Goal: Ask a question

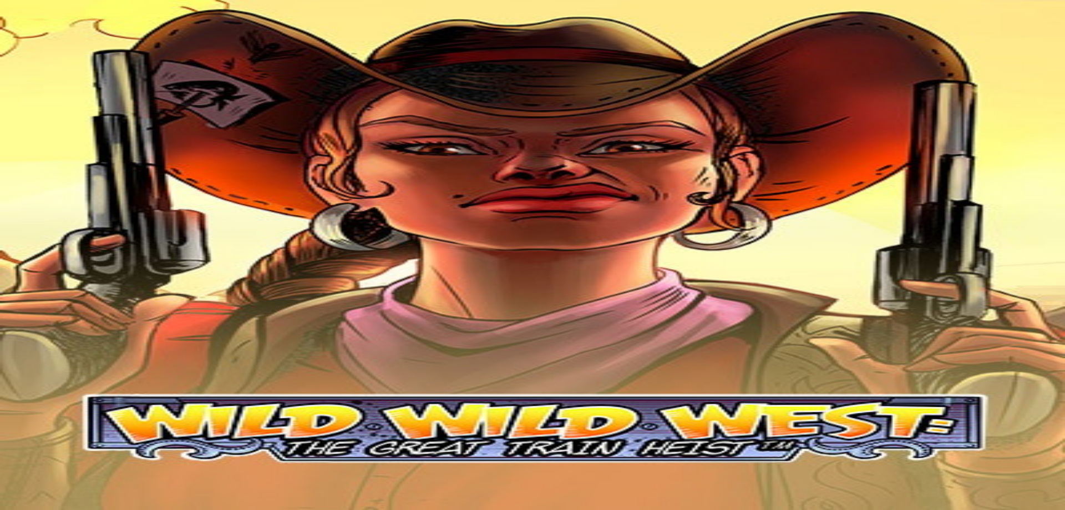
click at [93, 46] on button "Kirjaudu" at bounding box center [77, 40] width 36 height 12
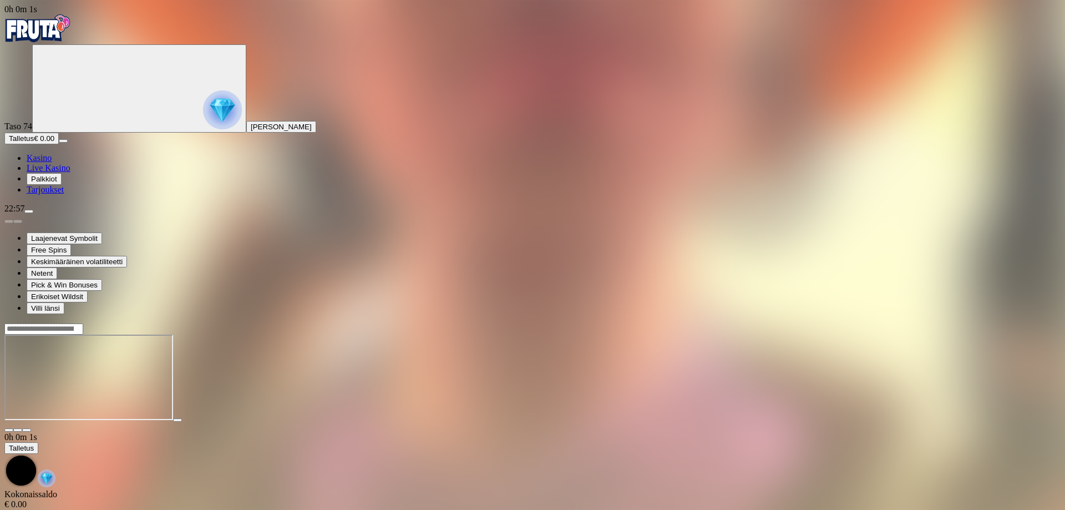
click at [203, 116] on img "Primary" at bounding box center [222, 109] width 39 height 39
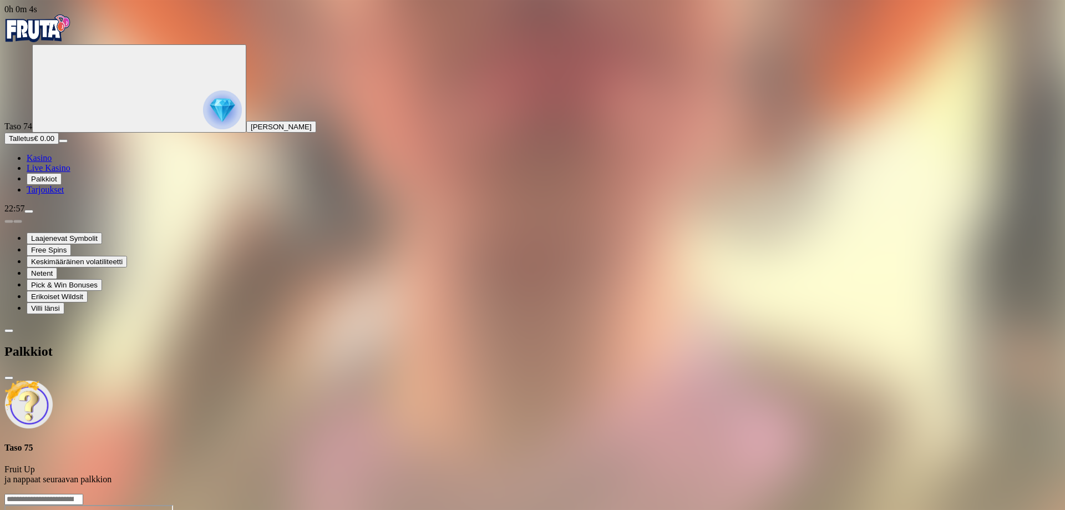
click at [64, 194] on span "Tarjoukset" at bounding box center [45, 189] width 37 height 9
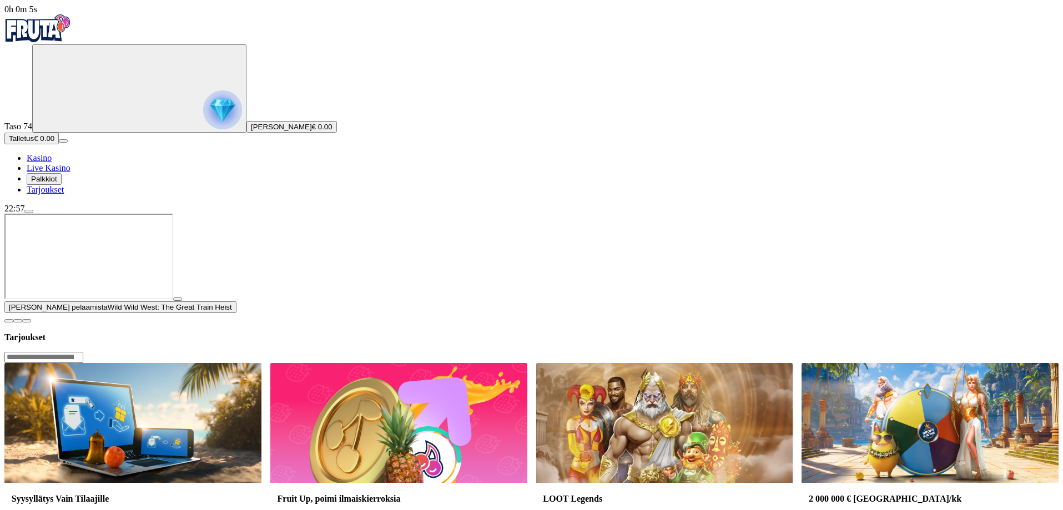
click at [29, 211] on span "menu icon" at bounding box center [29, 211] width 0 height 0
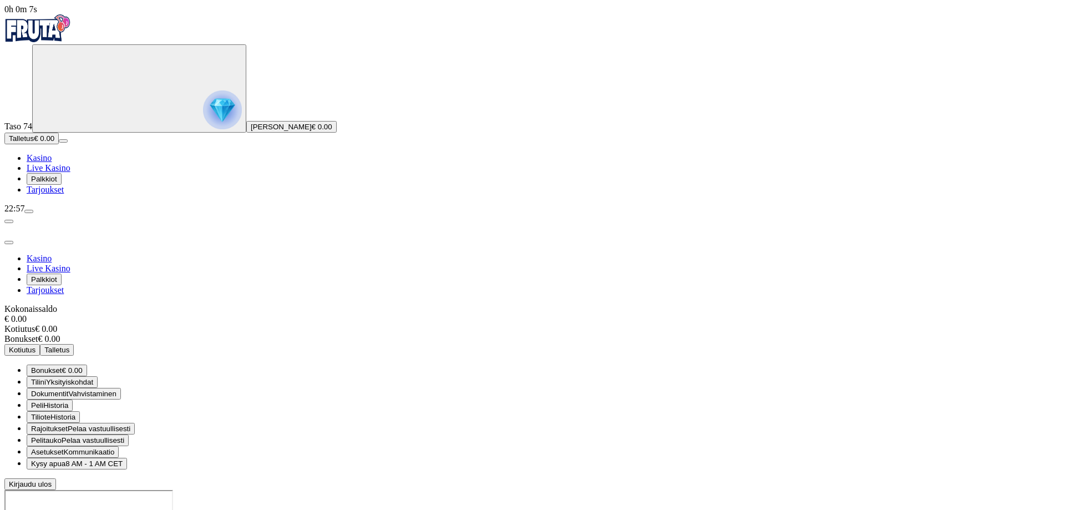
click at [65, 459] on span "Kysy apua" at bounding box center [48, 463] width 34 height 8
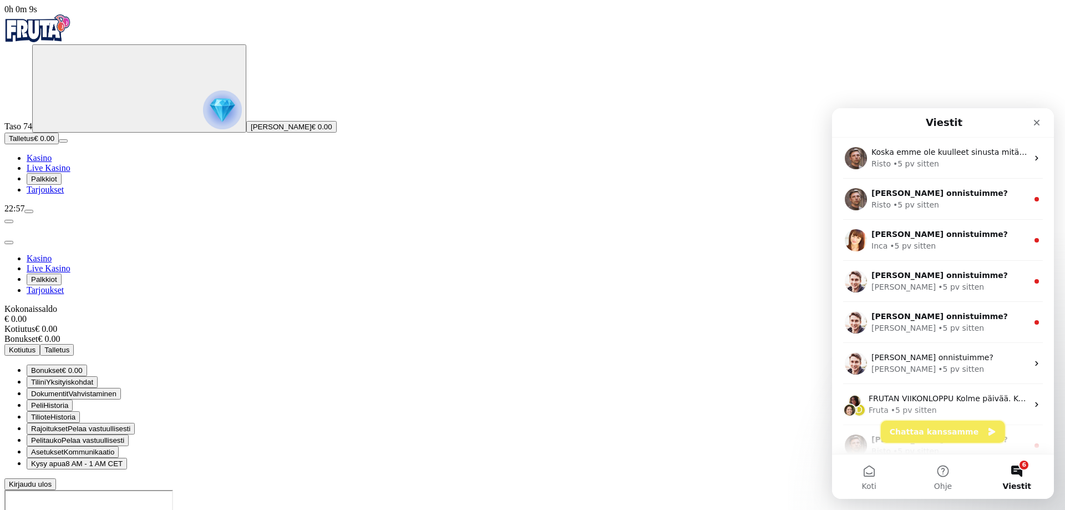
click at [949, 436] on button "Chattaa kanssamme" at bounding box center [943, 432] width 124 height 22
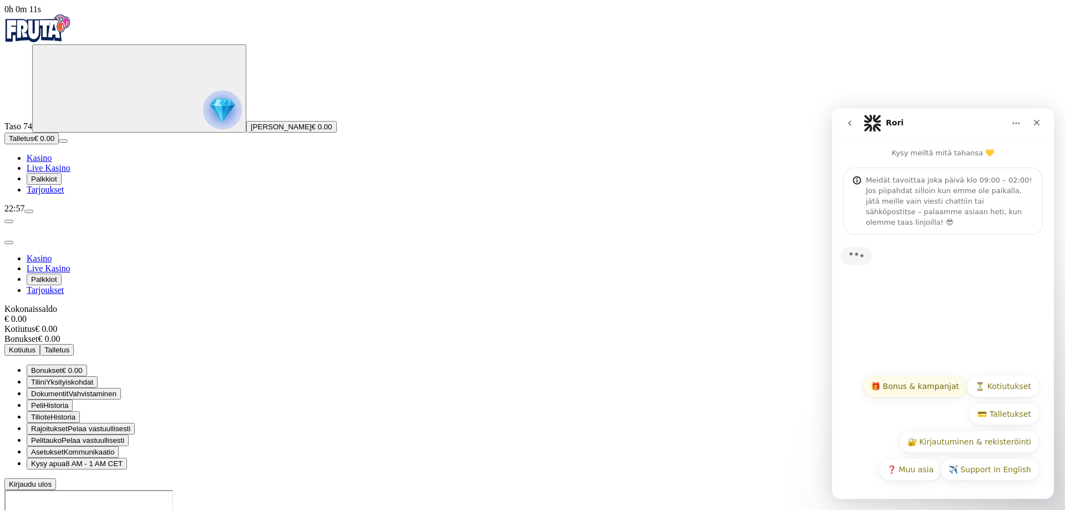
click at [927, 392] on button "🎁 Bonus & kampanjat" at bounding box center [915, 386] width 105 height 22
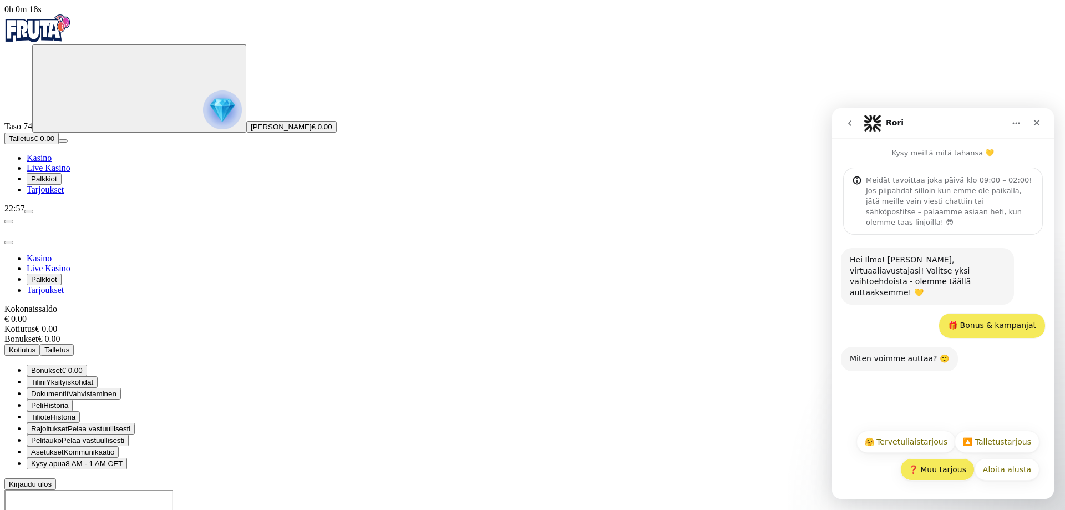
click at [963, 471] on button "❓ Muu tarjous" at bounding box center [938, 469] width 74 height 22
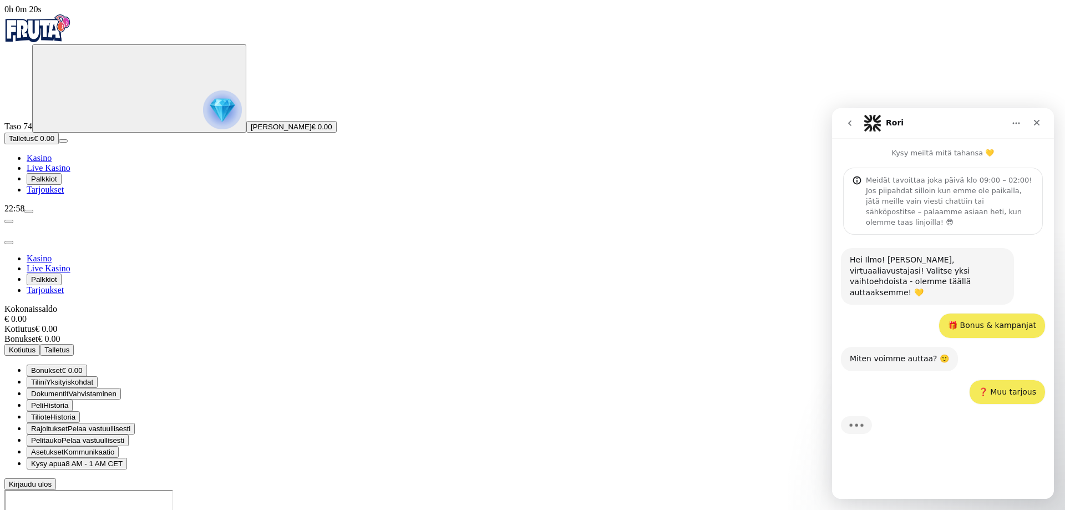
scroll to position [6, 0]
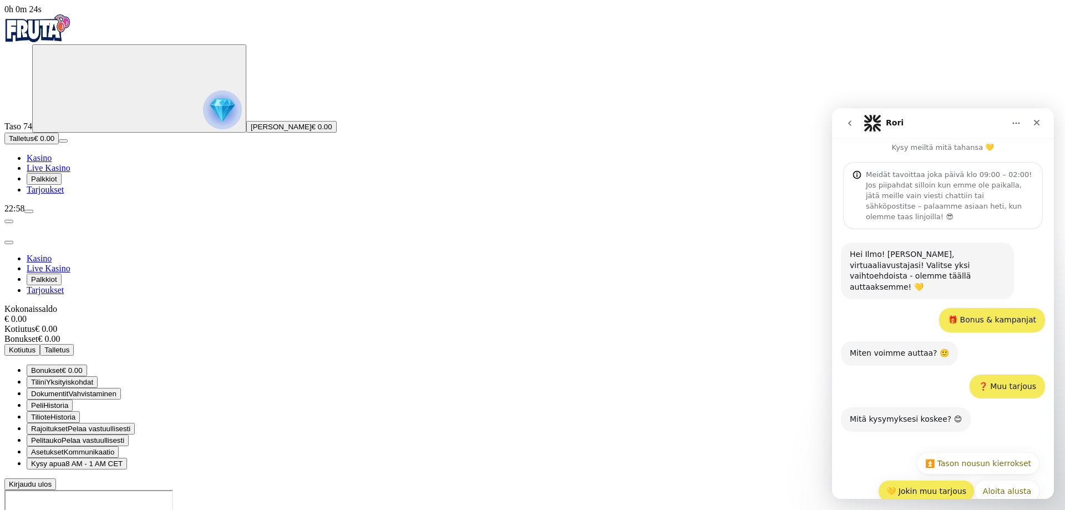
click at [937, 480] on button "💛 Jokin muu tarjous" at bounding box center [926, 491] width 97 height 22
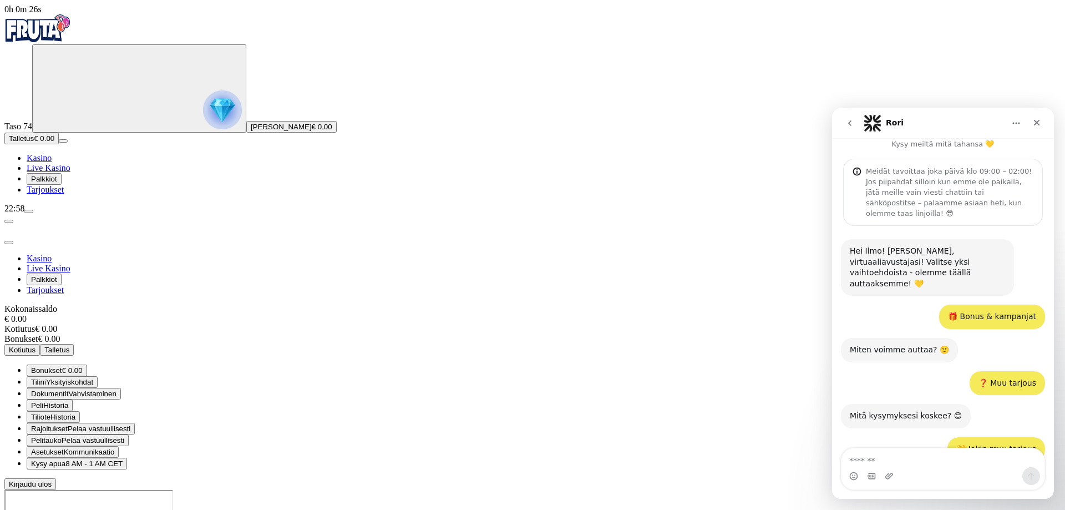
scroll to position [57, 0]
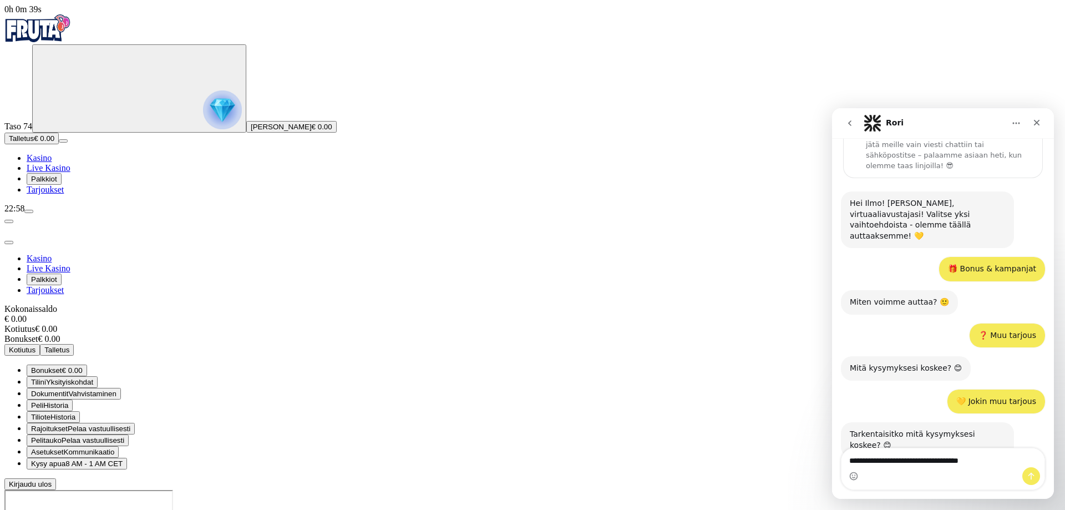
type textarea "**********"
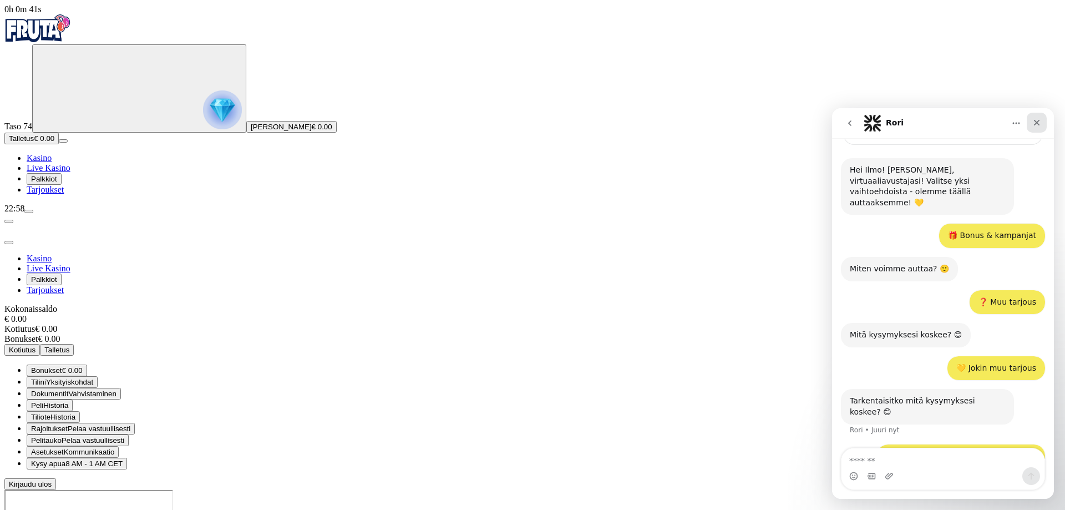
click at [1040, 120] on icon "Sulje" at bounding box center [1037, 123] width 6 height 6
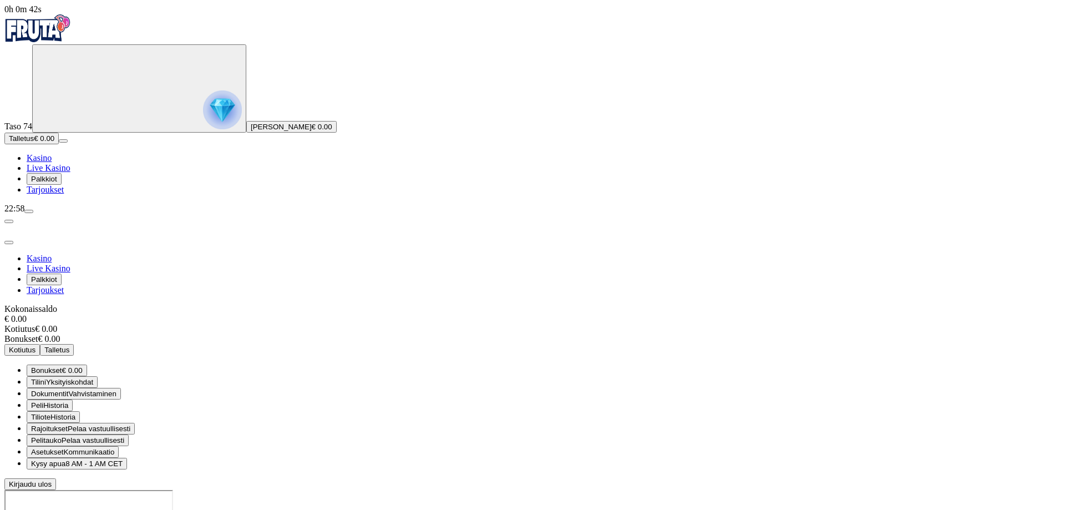
click at [326, 214] on div at bounding box center [532, 229] width 1057 height 31
drag, startPoint x: 319, startPoint y: 22, endPoint x: 309, endPoint y: 20, distance: 10.2
click at [9, 243] on span "close icon" at bounding box center [9, 243] width 0 height 0
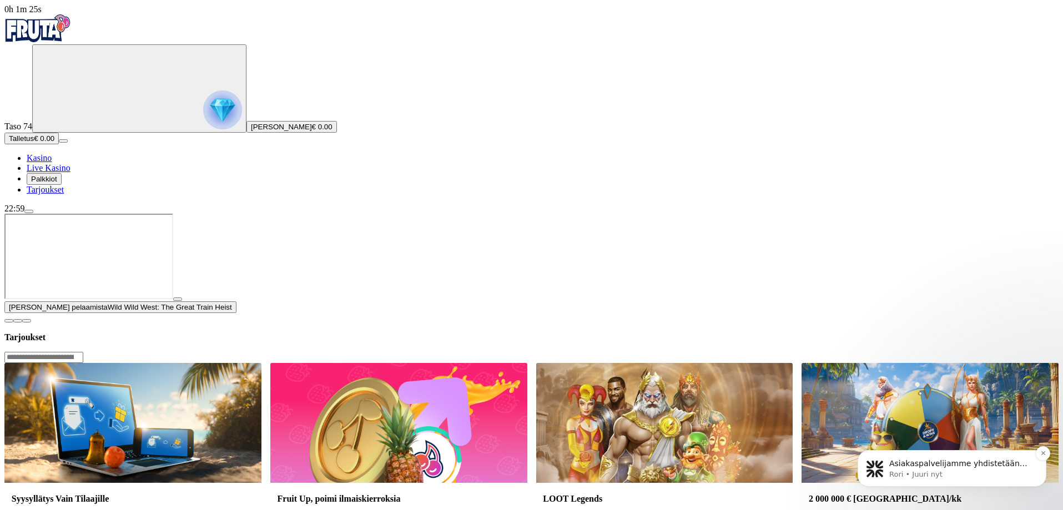
click at [947, 466] on p "Asiakaspalvelijamme yhdistetään chattiisi kohta! 🚀" at bounding box center [960, 463] width 143 height 11
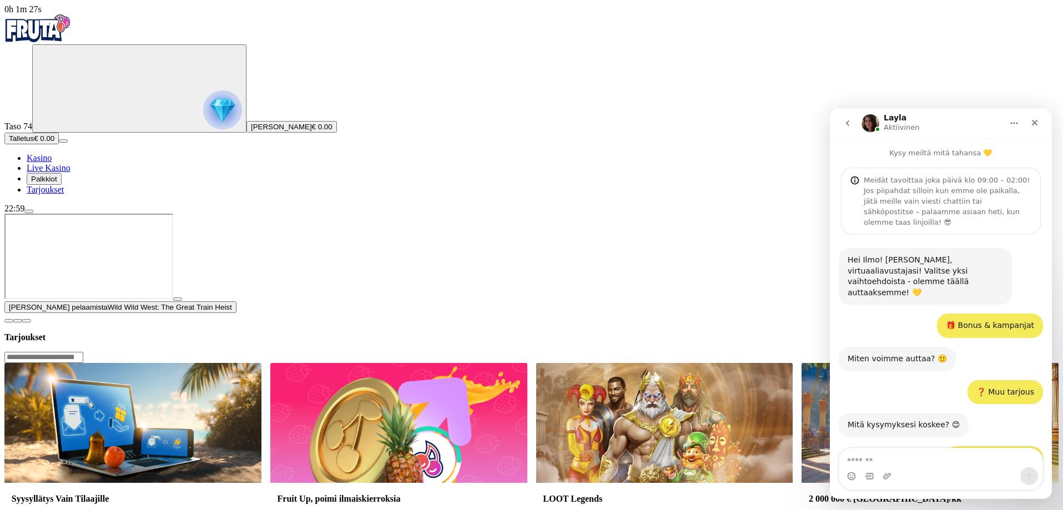
scroll to position [2, 0]
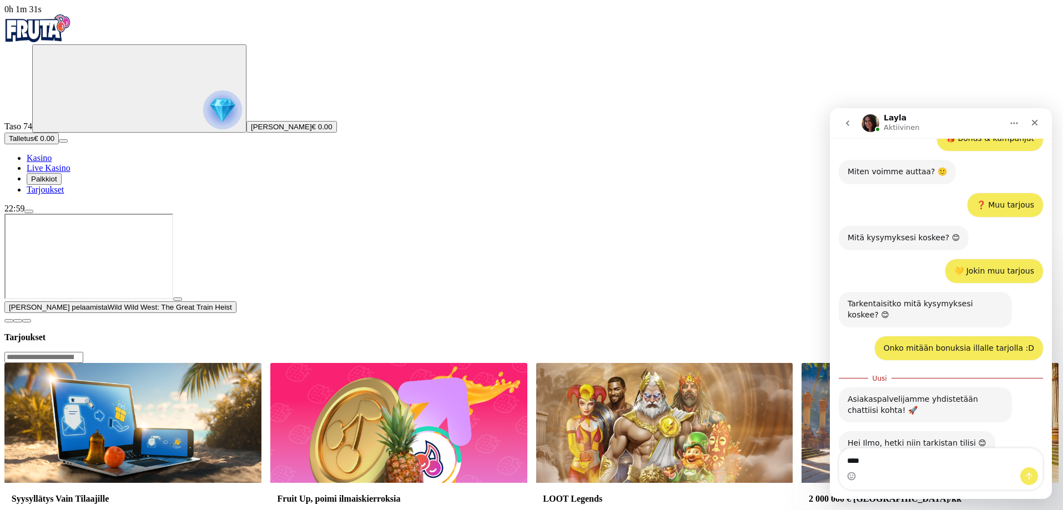
type textarea "*****"
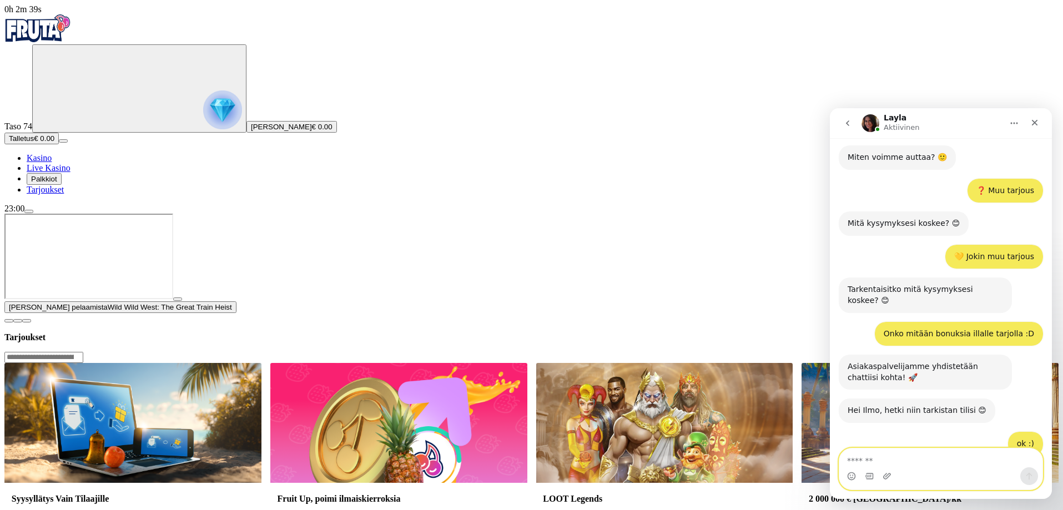
scroll to position [331, 0]
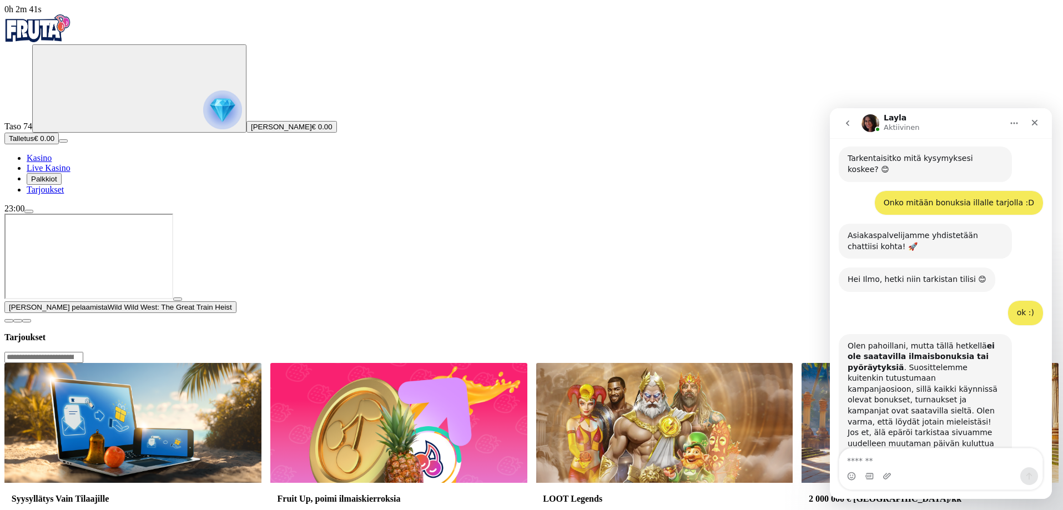
click at [906, 468] on div "Intercom messenger" at bounding box center [940, 476] width 203 height 18
click at [904, 446] on div "Kysy meiltä mitä tahansa 💛 Meidät tavoittaa joka päivä klo 09:00 – 02:00! Jos p…" at bounding box center [941, 318] width 222 height 361
type textarea "**"
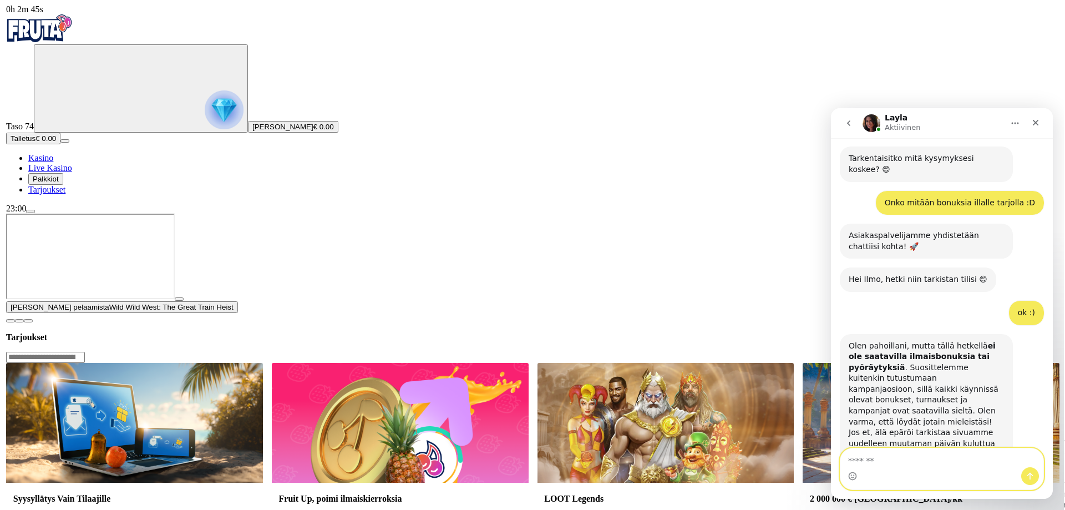
scroll to position [364, 0]
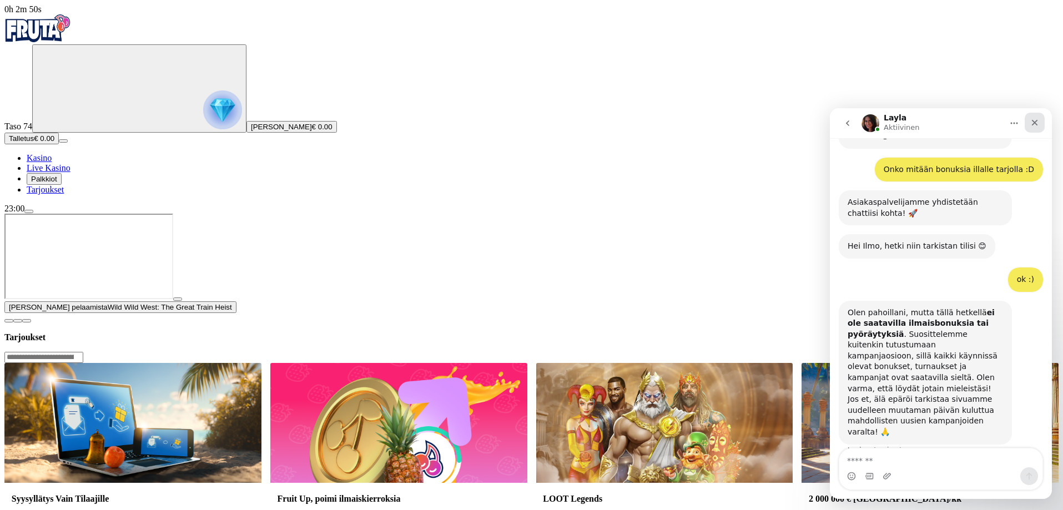
click at [1028, 124] on div "Sulje" at bounding box center [1034, 123] width 20 height 20
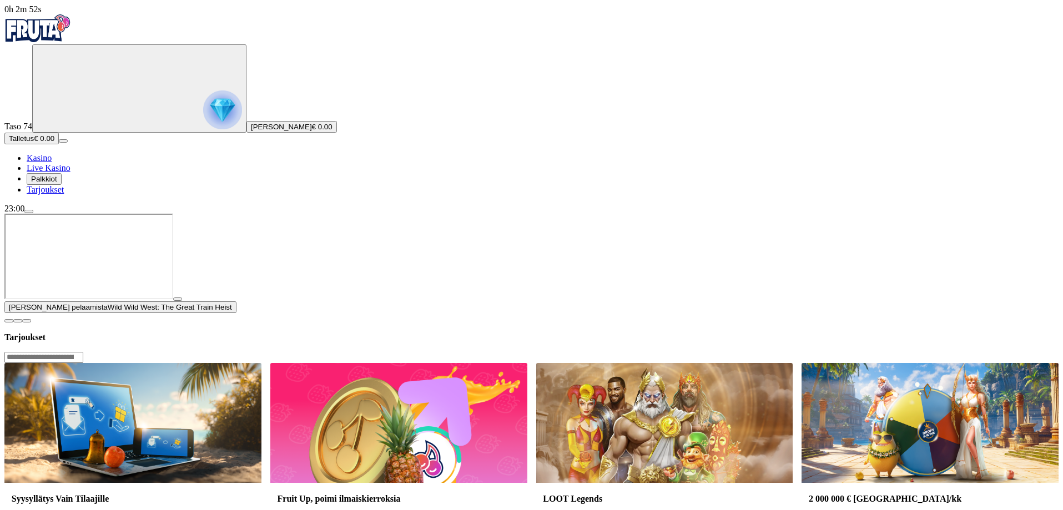
click at [9, 321] on span "close icon" at bounding box center [9, 321] width 0 height 0
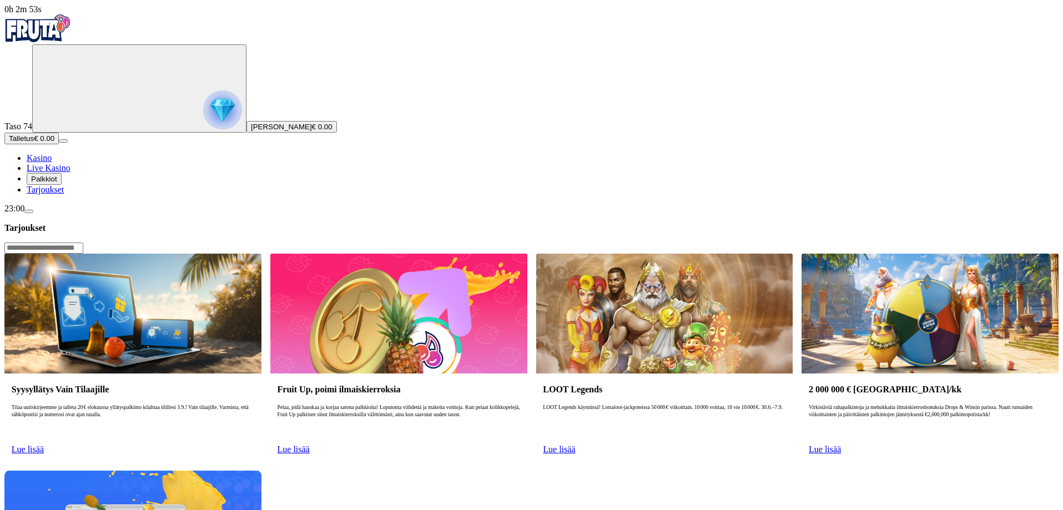
click at [310, 445] on link "Lue lisää" at bounding box center [293, 449] width 32 height 9
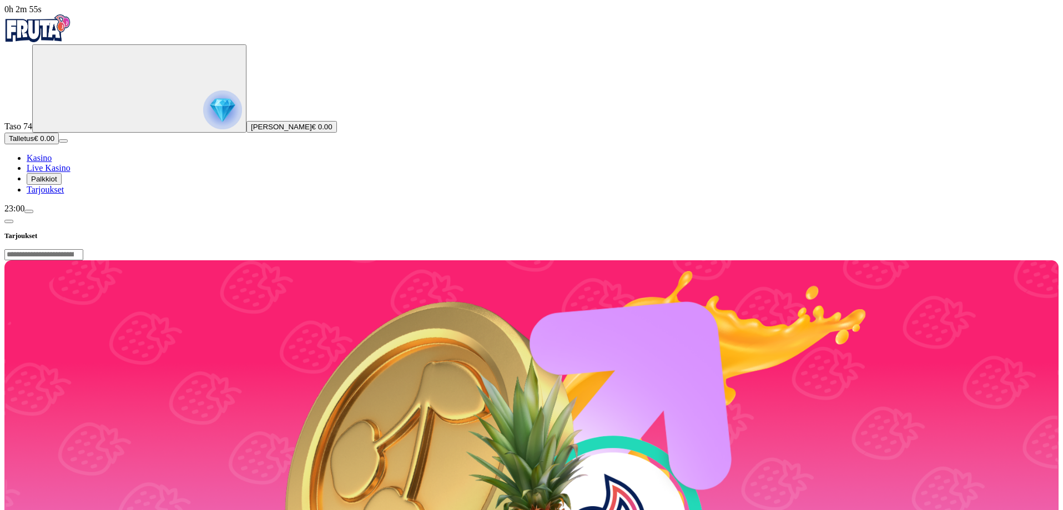
click at [64, 194] on span "Tarjoukset" at bounding box center [45, 189] width 37 height 9
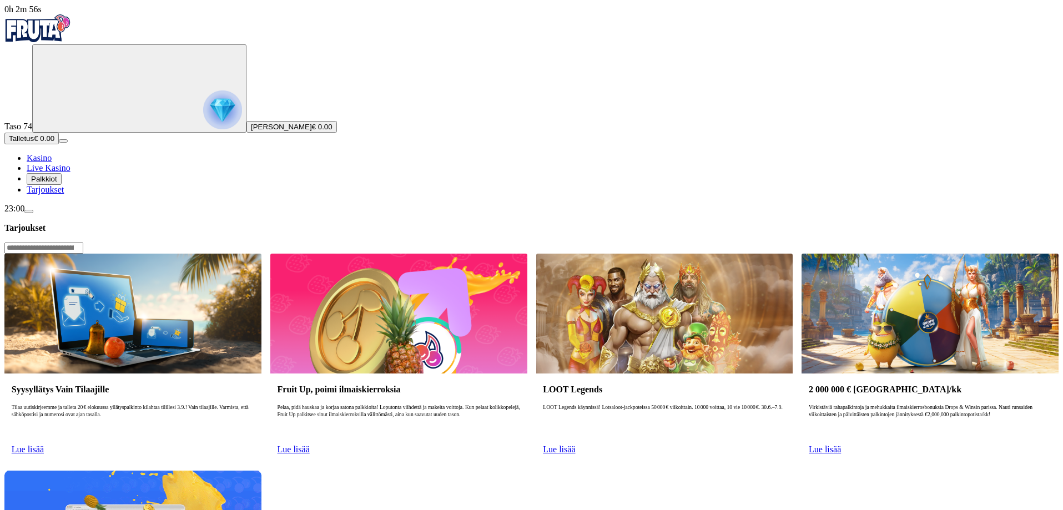
click at [57, 183] on span "Palkkiot" at bounding box center [44, 179] width 26 height 8
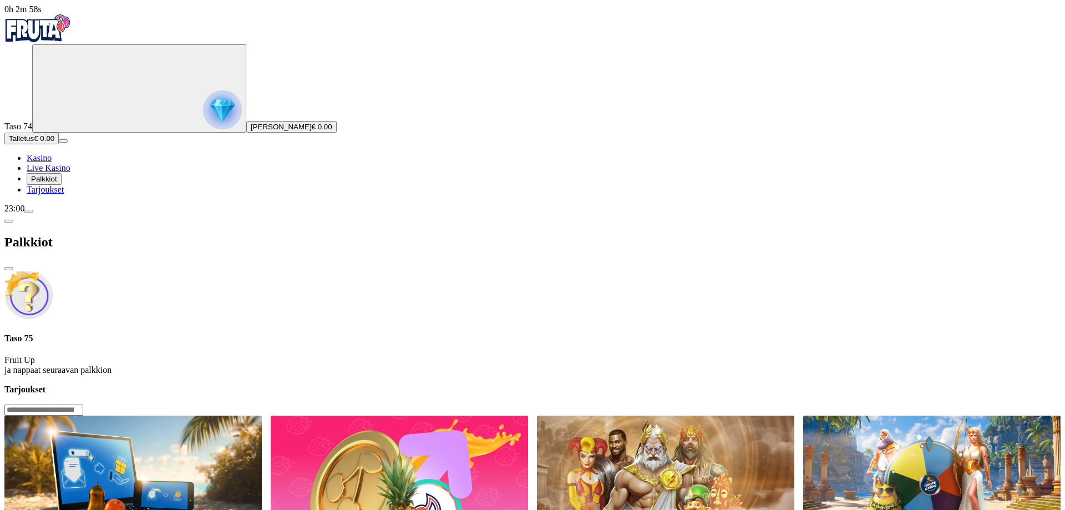
click at [53, 271] on img at bounding box center [28, 295] width 49 height 49
drag, startPoint x: 167, startPoint y: 78, endPoint x: 180, endPoint y: 56, distance: 25.4
click at [53, 271] on img at bounding box center [28, 295] width 49 height 49
